Goal: Task Accomplishment & Management: Use online tool/utility

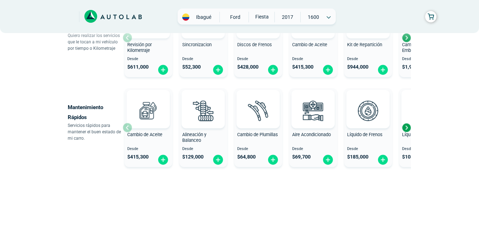
scroll to position [395, 0]
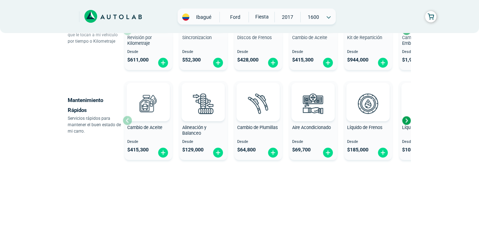
click at [408, 119] on div "Next slide" at bounding box center [406, 120] width 11 height 11
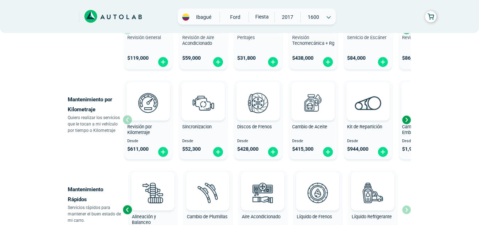
scroll to position [302, 0]
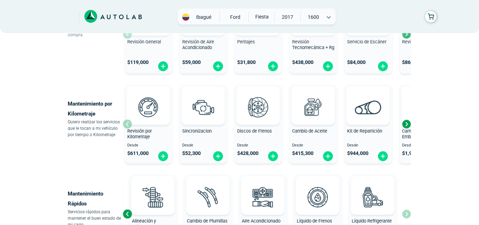
click at [404, 121] on div "Next slide" at bounding box center [406, 123] width 11 height 11
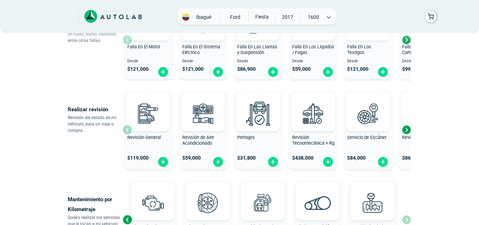
scroll to position [205, 0]
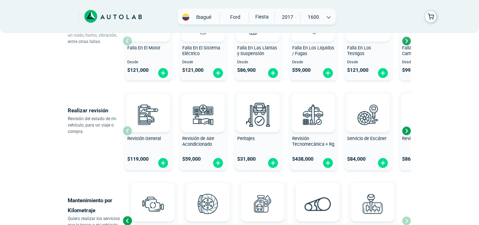
click at [406, 129] on div "Next slide" at bounding box center [406, 130] width 11 height 11
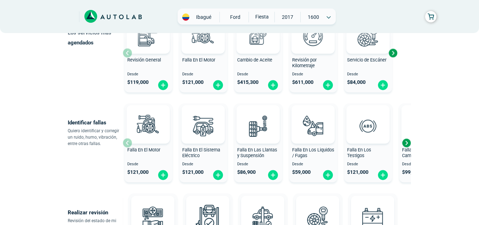
scroll to position [101, 0]
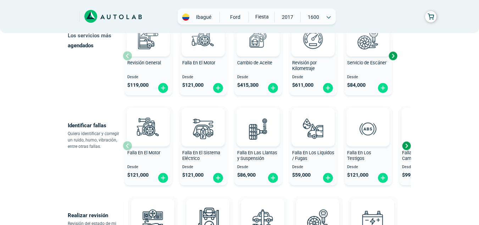
click at [407, 144] on div "Next slide" at bounding box center [406, 145] width 11 height 11
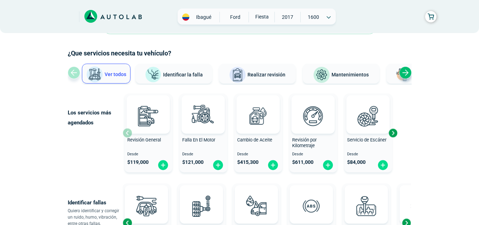
scroll to position [19, 0]
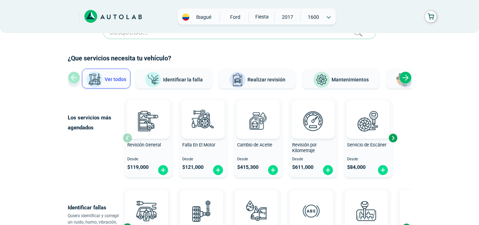
click at [392, 137] on div "Next slide" at bounding box center [393, 137] width 11 height 11
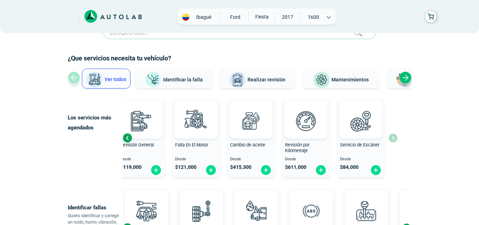
click at [410, 75] on div "Next slide" at bounding box center [405, 77] width 12 height 12
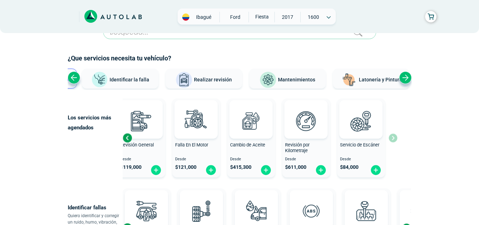
click at [410, 75] on div "Next slide" at bounding box center [405, 77] width 12 height 12
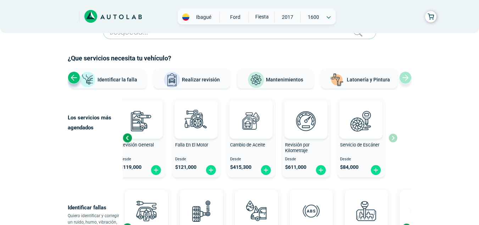
click at [375, 81] on span "Latonería y Pintura" at bounding box center [368, 80] width 43 height 6
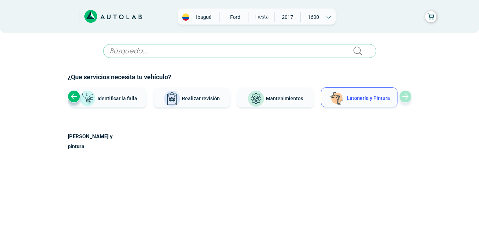
scroll to position [0, 0]
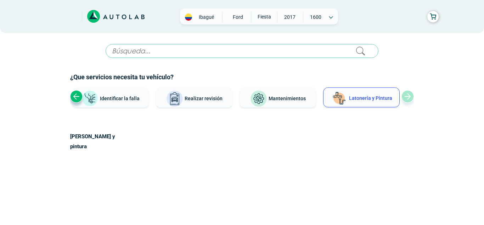
click at [199, 102] on button "Realizar revisión" at bounding box center [194, 97] width 77 height 20
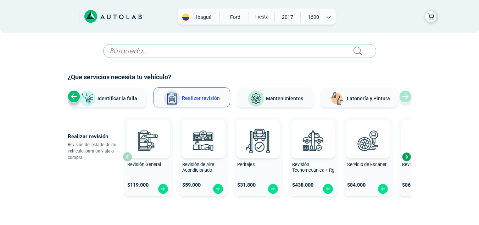
click at [282, 100] on span "Mantenimientos" at bounding box center [284, 98] width 37 height 6
